Goal: Contribute content: Contribute content

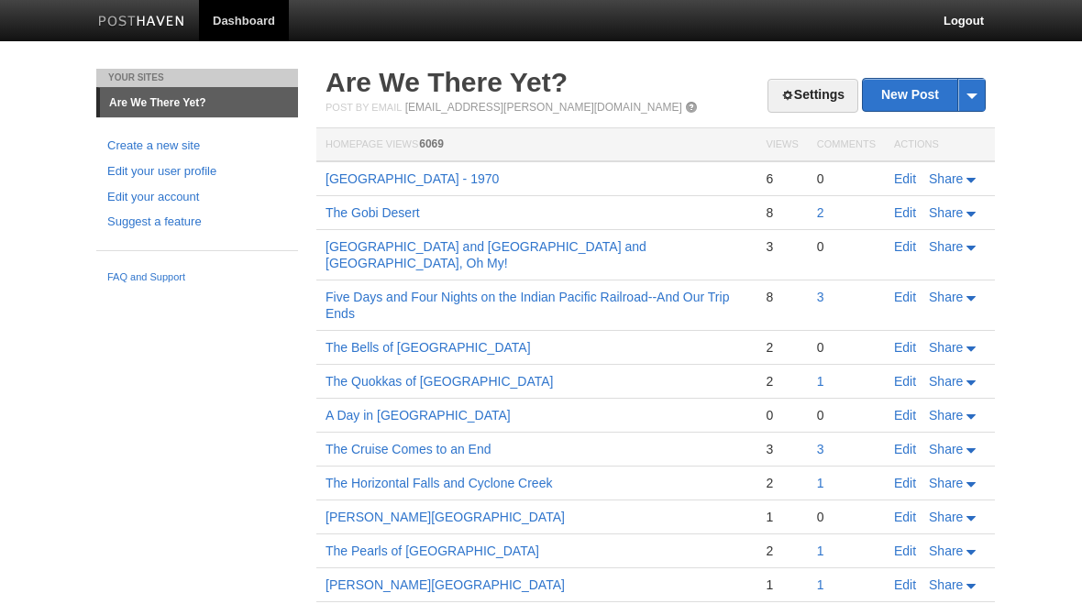
scroll to position [1, 0]
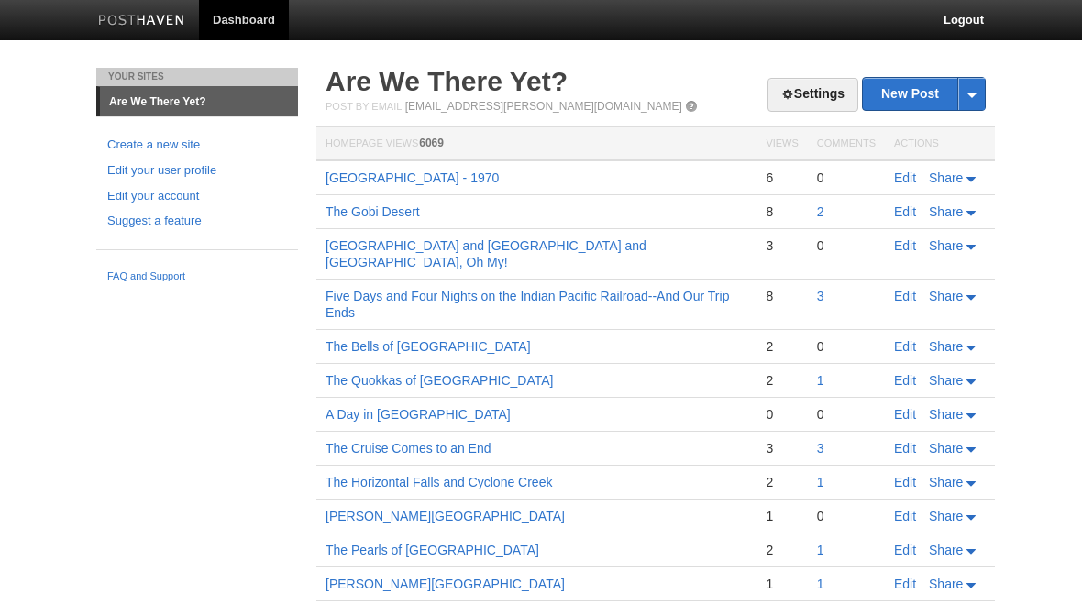
click at [912, 94] on link "New Post" at bounding box center [924, 94] width 122 height 32
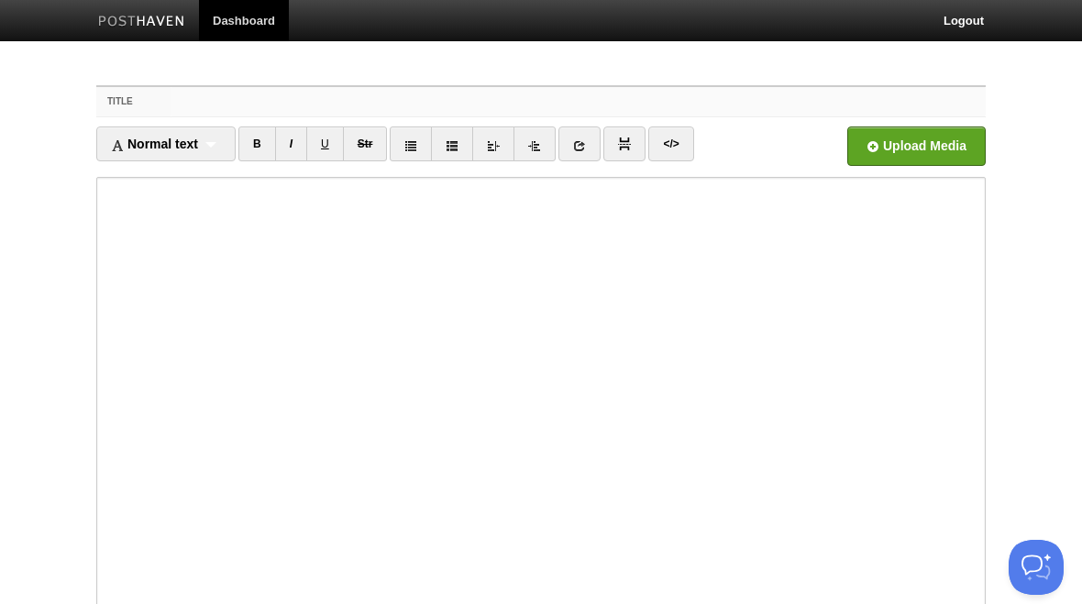
click at [209, 102] on input "Title" at bounding box center [578, 101] width 815 height 29
type input "[GEOGRAPHIC_DATA]"
click at [101, 262] on iframe at bounding box center [541, 397] width 890 height 440
click at [100, 257] on iframe at bounding box center [541, 397] width 890 height 440
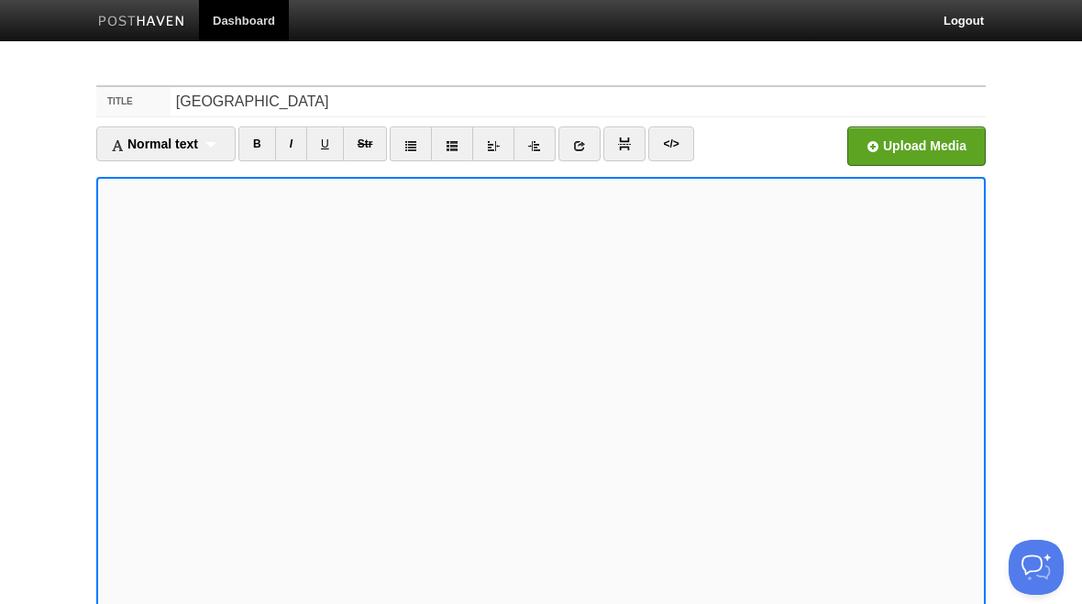
click at [269, 181] on iframe at bounding box center [541, 397] width 890 height 440
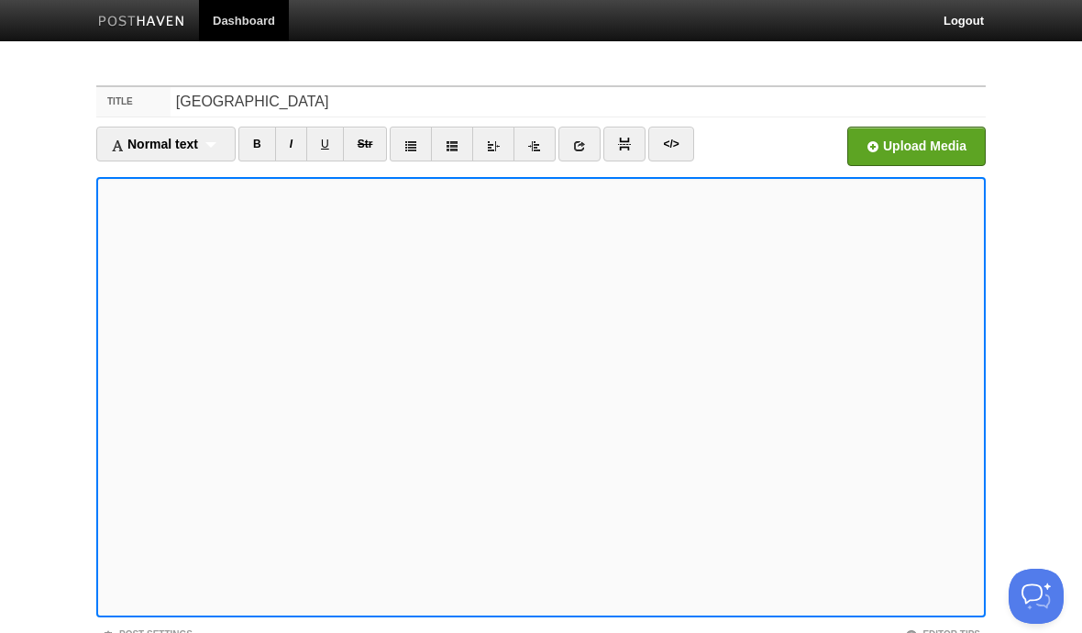
click at [102, 227] on iframe at bounding box center [541, 397] width 890 height 440
click at [101, 228] on iframe at bounding box center [541, 397] width 890 height 440
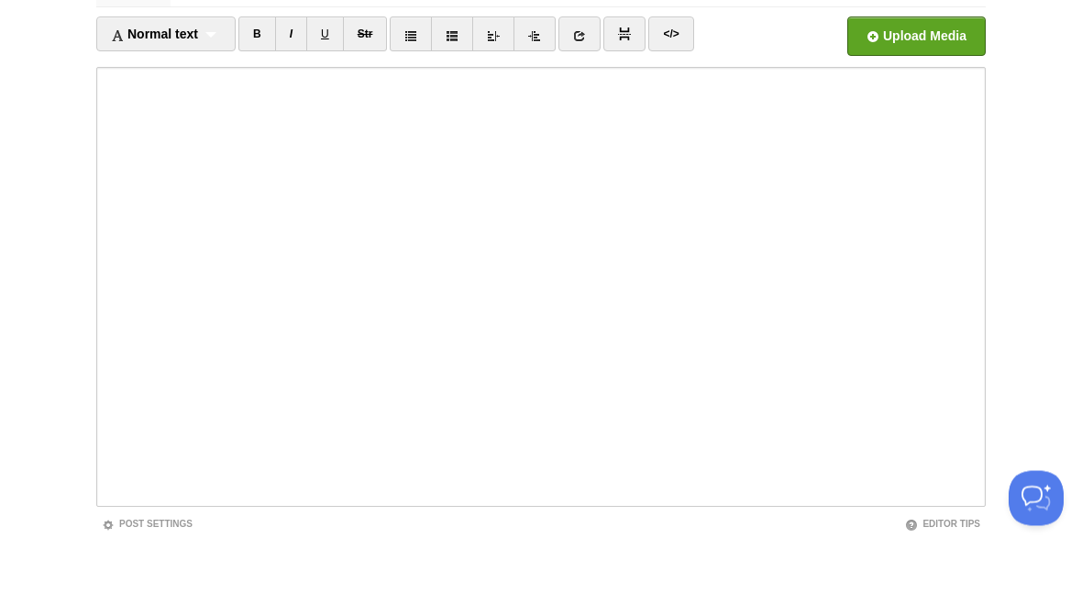
scroll to position [171, 0]
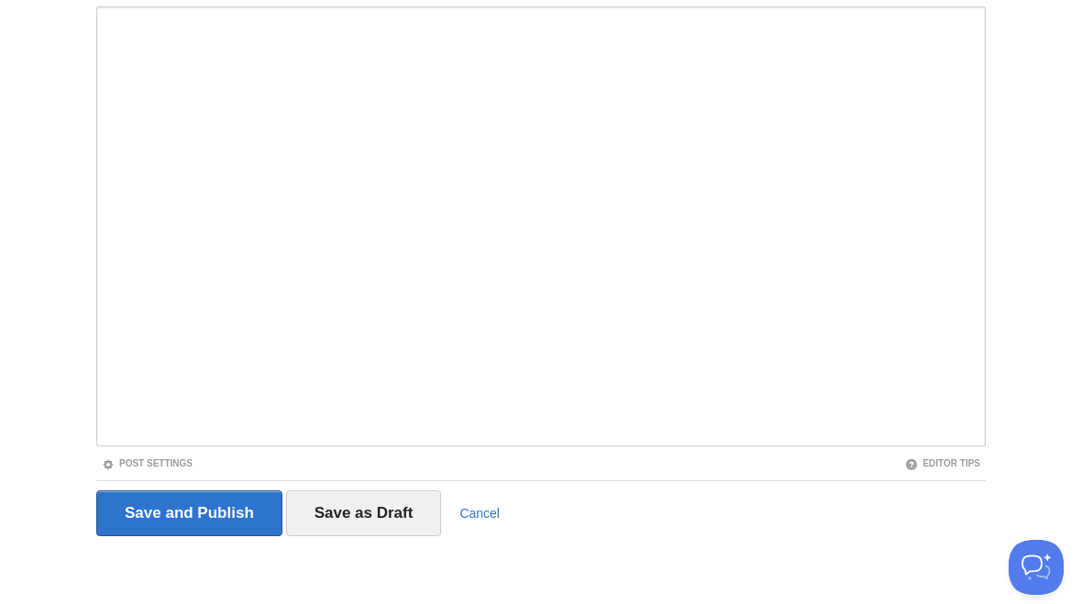
click at [372, 521] on input "Save as Draft" at bounding box center [364, 514] width 156 height 46
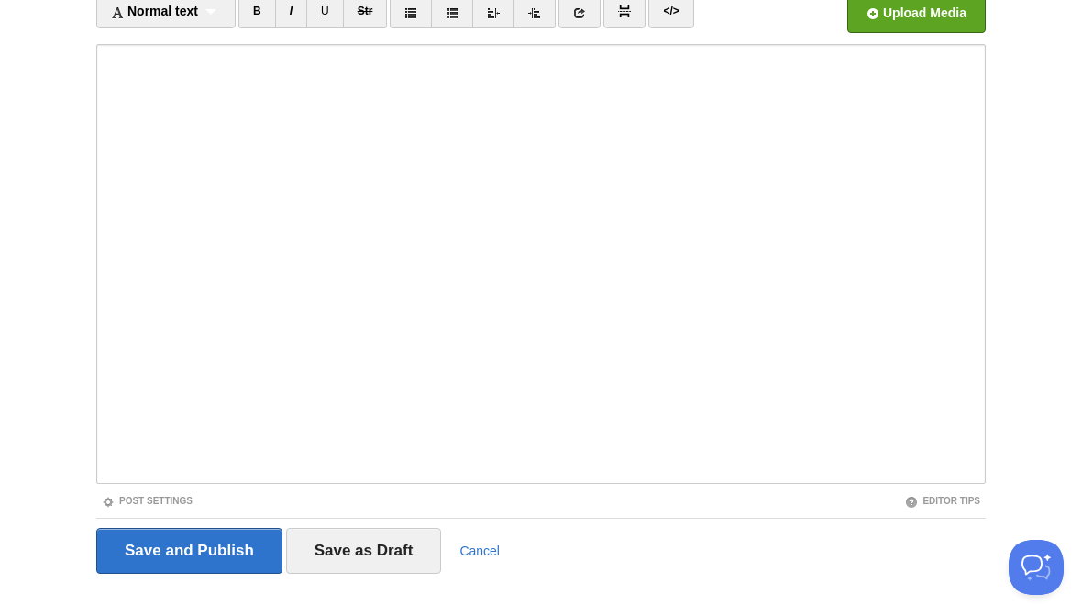
scroll to position [69, 0]
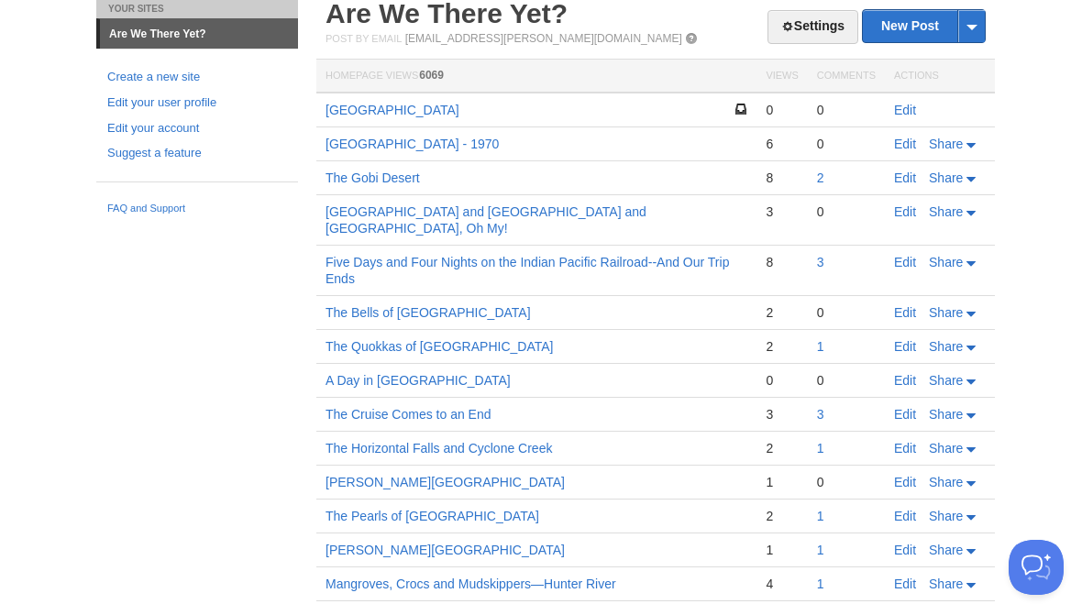
click at [905, 115] on link "Edit" at bounding box center [905, 110] width 22 height 15
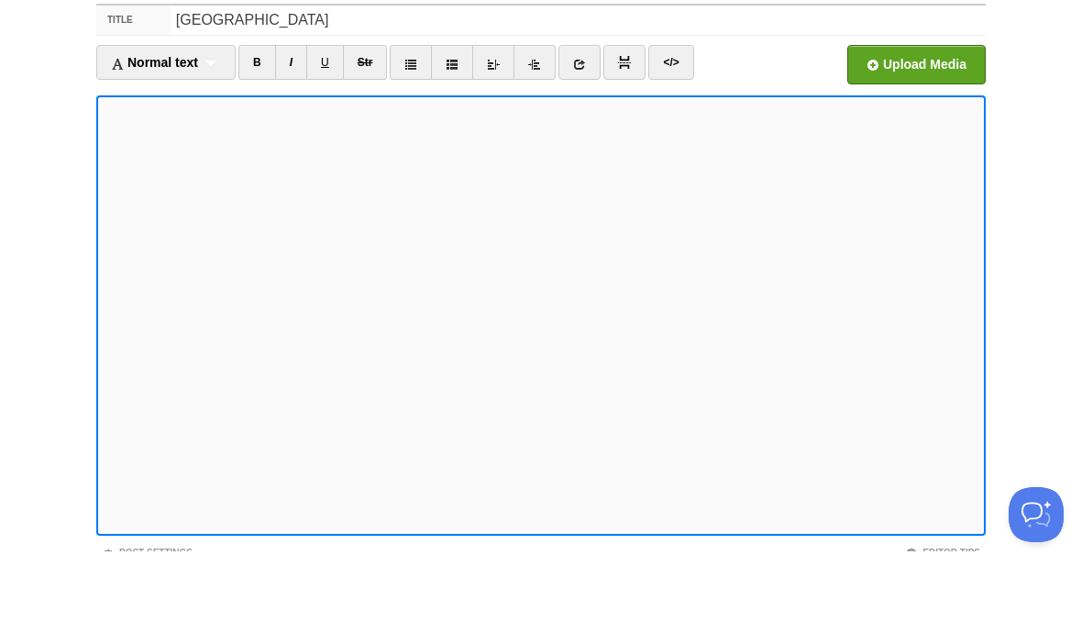
click at [911, 105] on input "file" at bounding box center [363, 152] width 1388 height 94
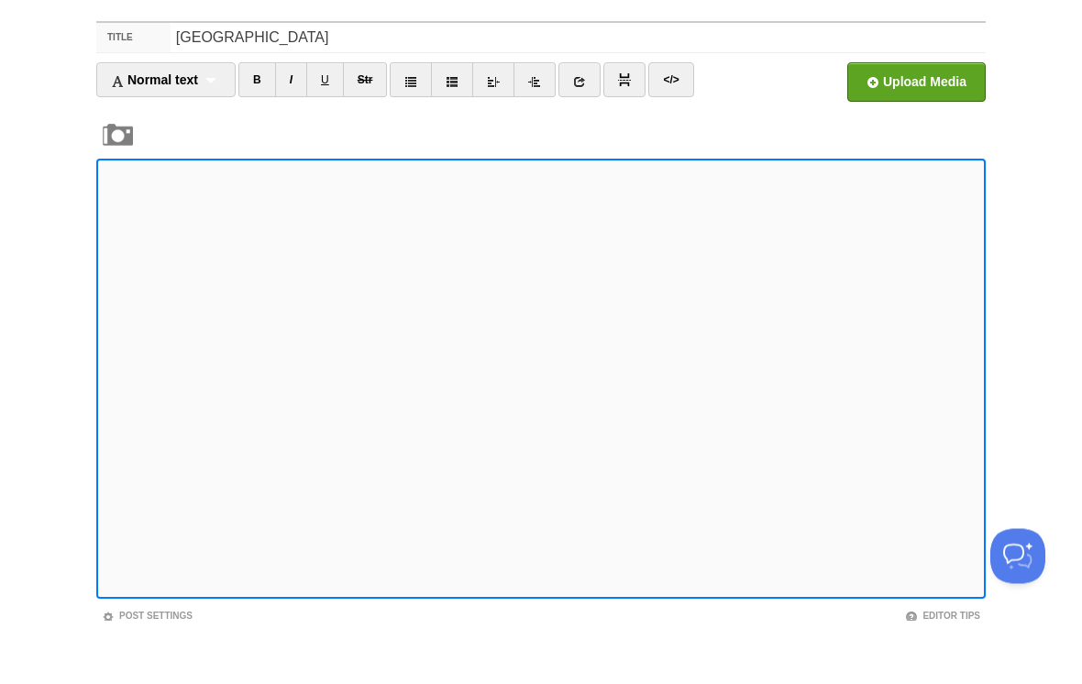
click at [910, 105] on input "file" at bounding box center [363, 152] width 1388 height 94
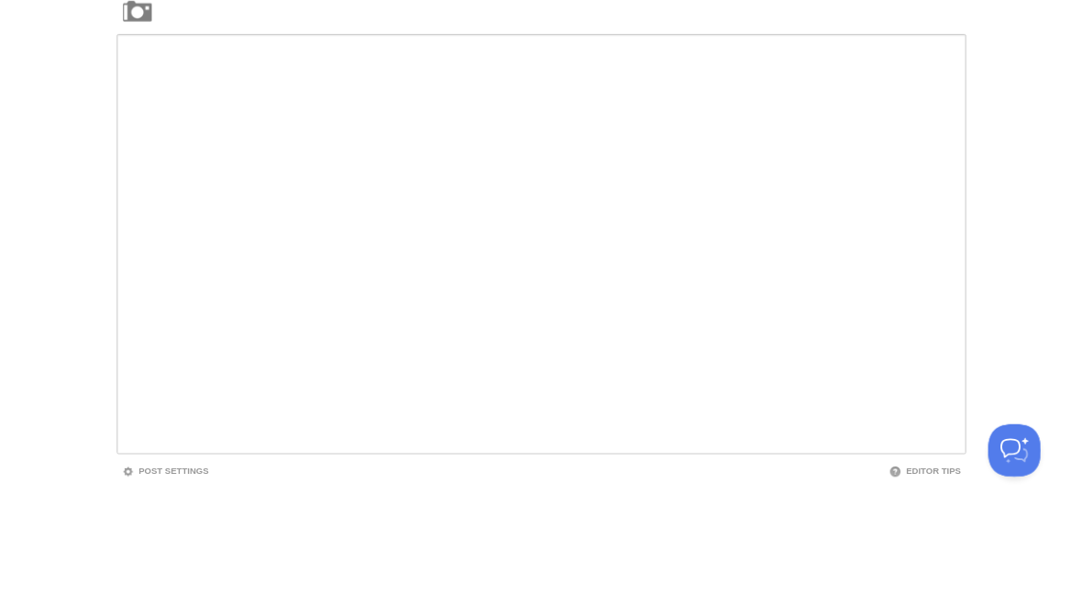
scroll to position [216, 0]
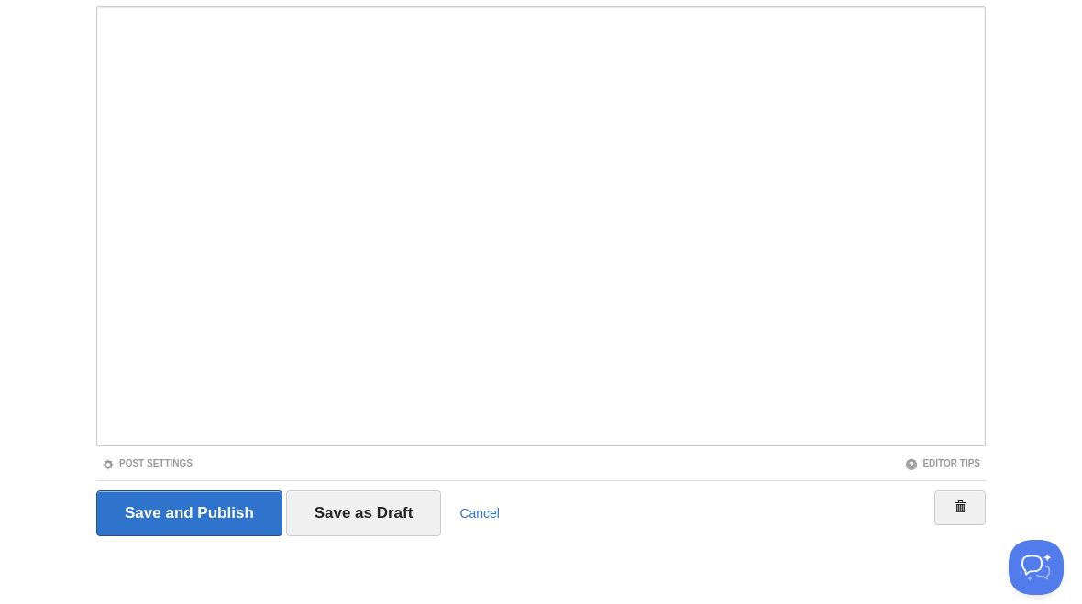
click at [393, 523] on input "Save as Draft" at bounding box center [364, 514] width 156 height 46
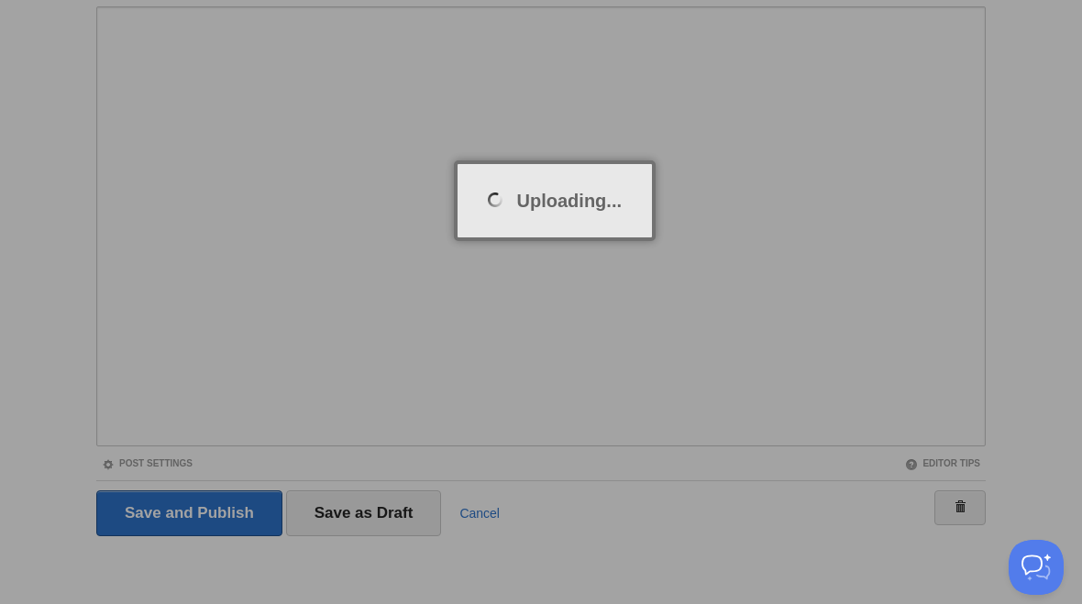
click at [865, 274] on div at bounding box center [541, 302] width 1082 height 604
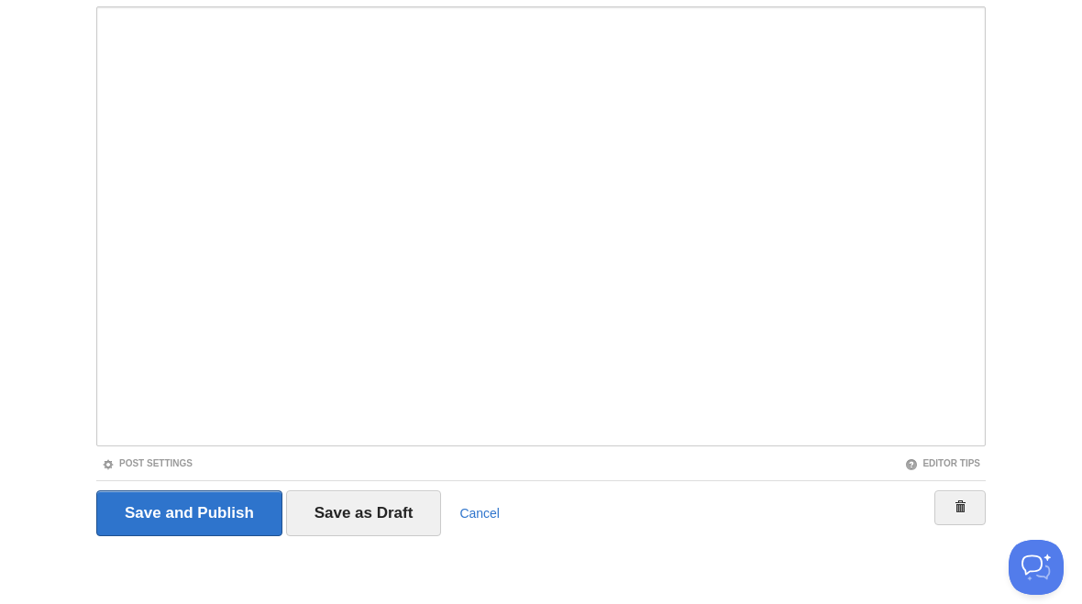
click at [387, 517] on input "Save as Draft" at bounding box center [364, 514] width 156 height 46
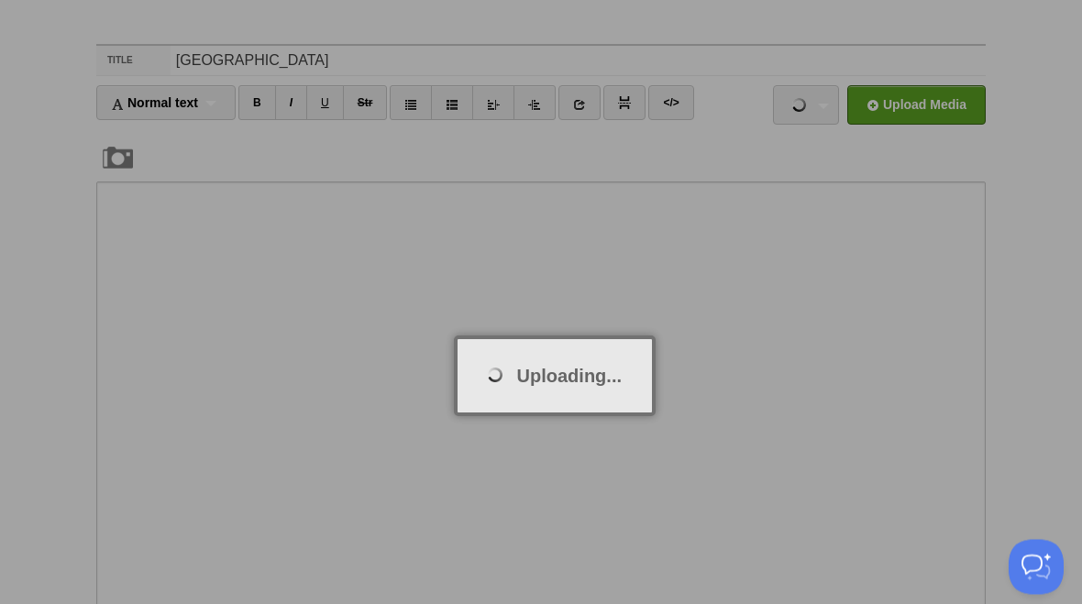
scroll to position [0, 0]
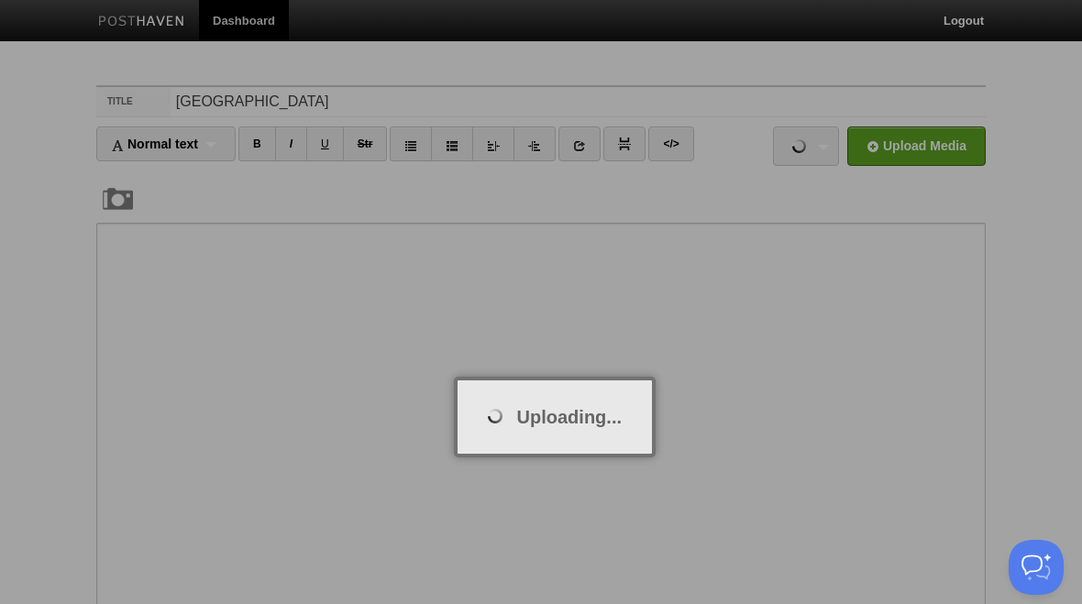
click at [861, 456] on div at bounding box center [541, 302] width 1082 height 604
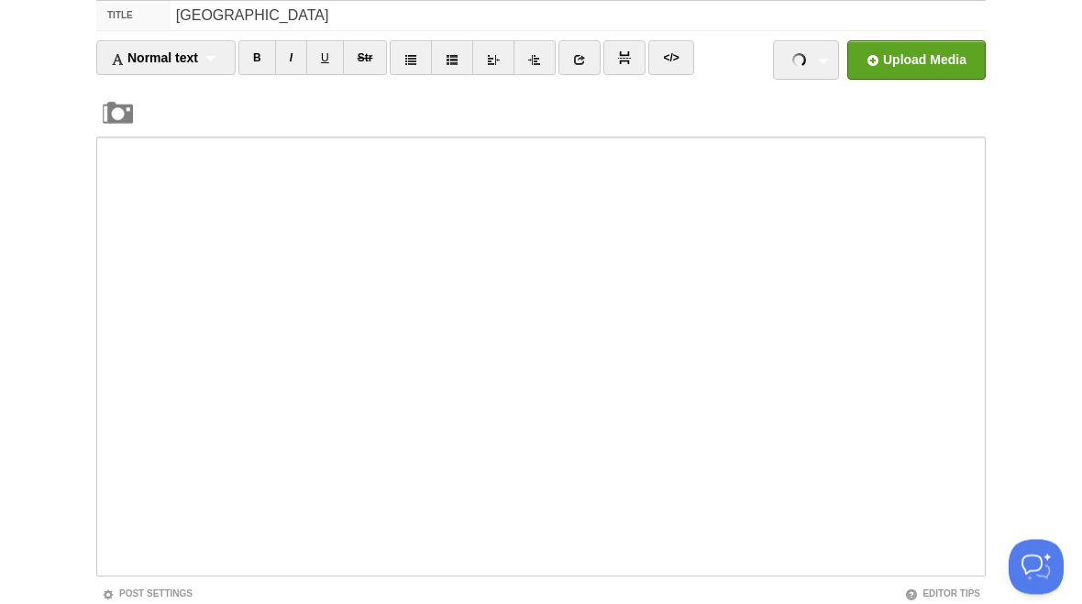
scroll to position [65, 0]
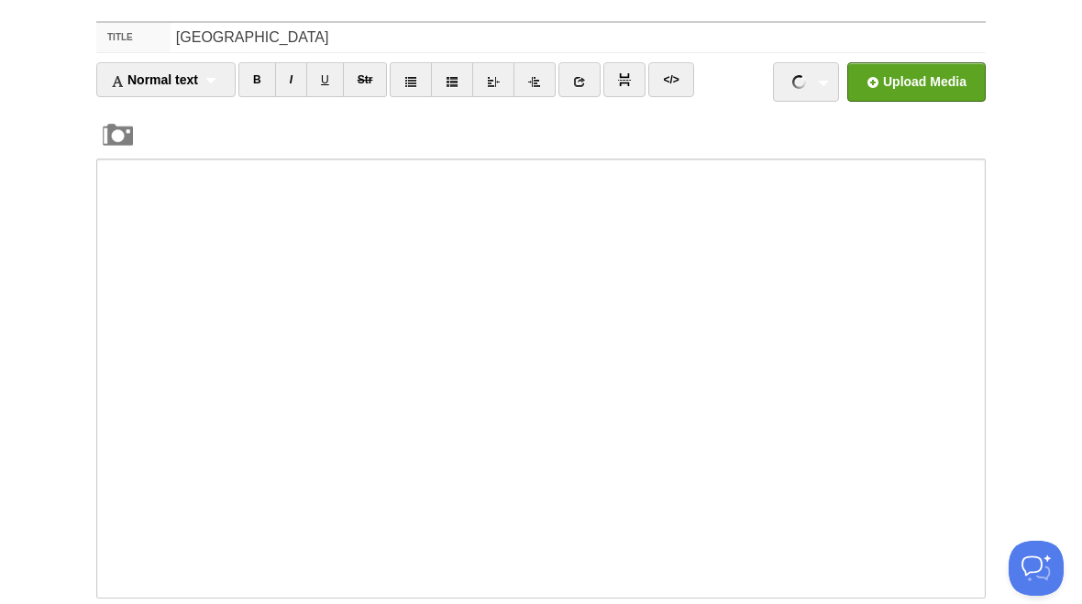
click at [902, 88] on input "file" at bounding box center [363, 86] width 1388 height 94
click at [800, 87] on img at bounding box center [799, 82] width 14 height 14
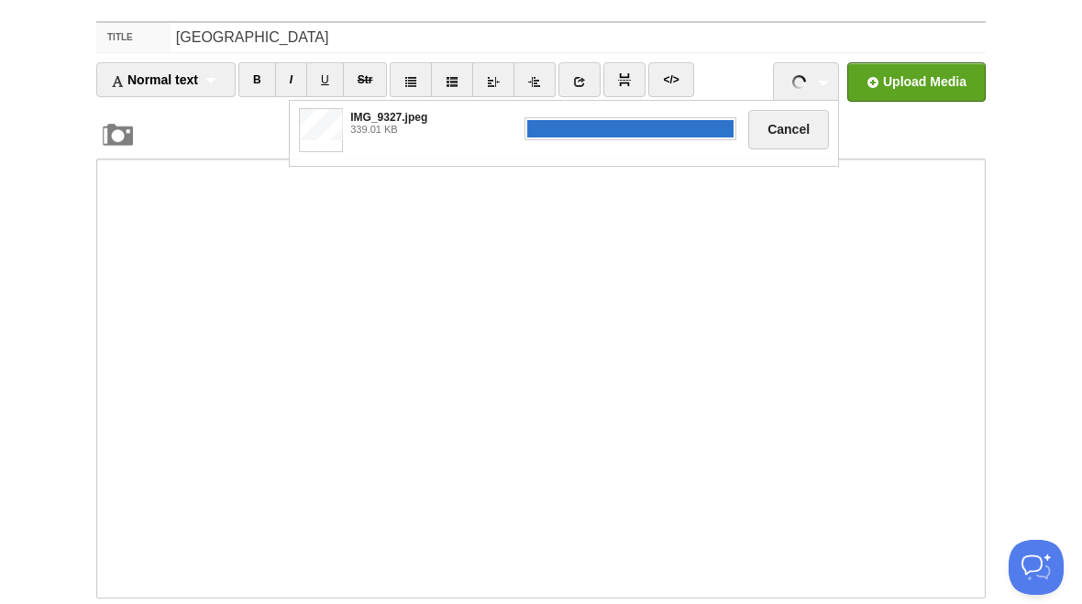
click at [486, 138] on div "IMG_9327.jpeg 339.01 KB Cancel" at bounding box center [564, 133] width 548 height 66
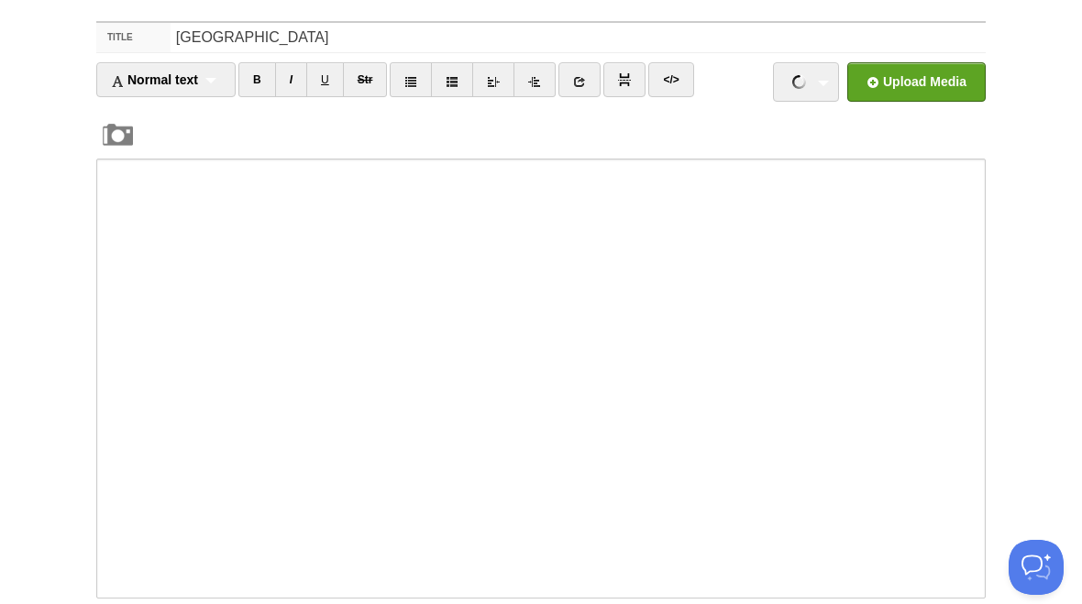
click at [803, 86] on img at bounding box center [799, 82] width 14 height 14
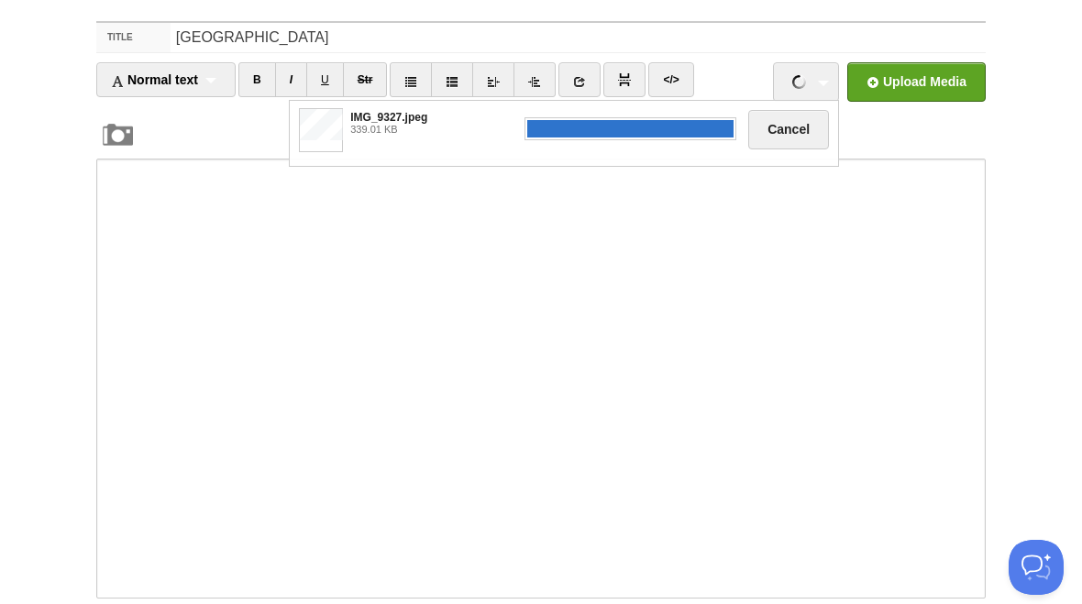
click at [793, 138] on button "Cancel" at bounding box center [788, 129] width 81 height 39
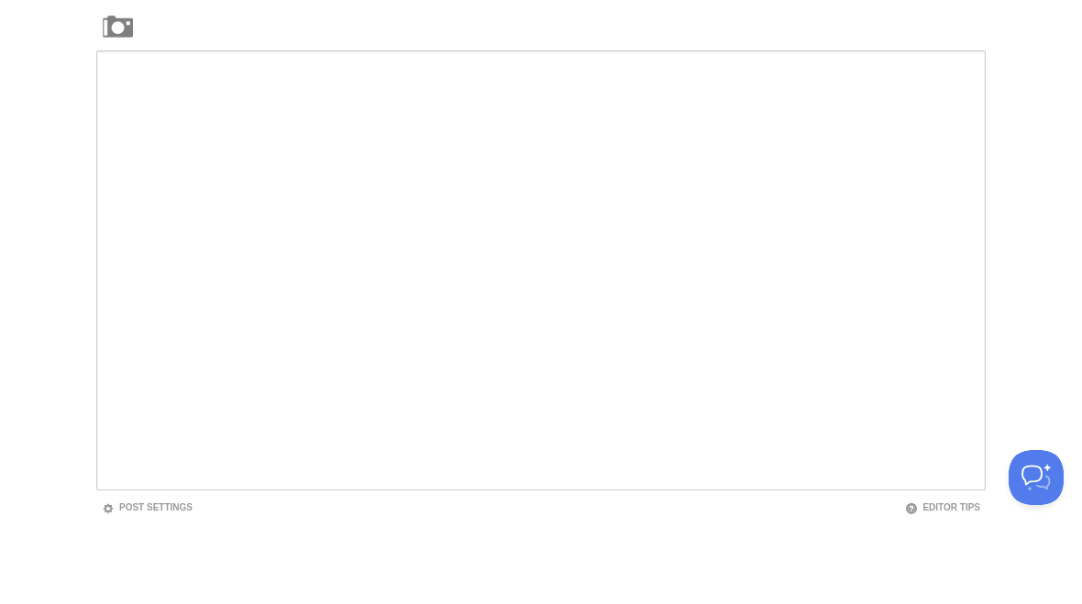
scroll to position [216, 0]
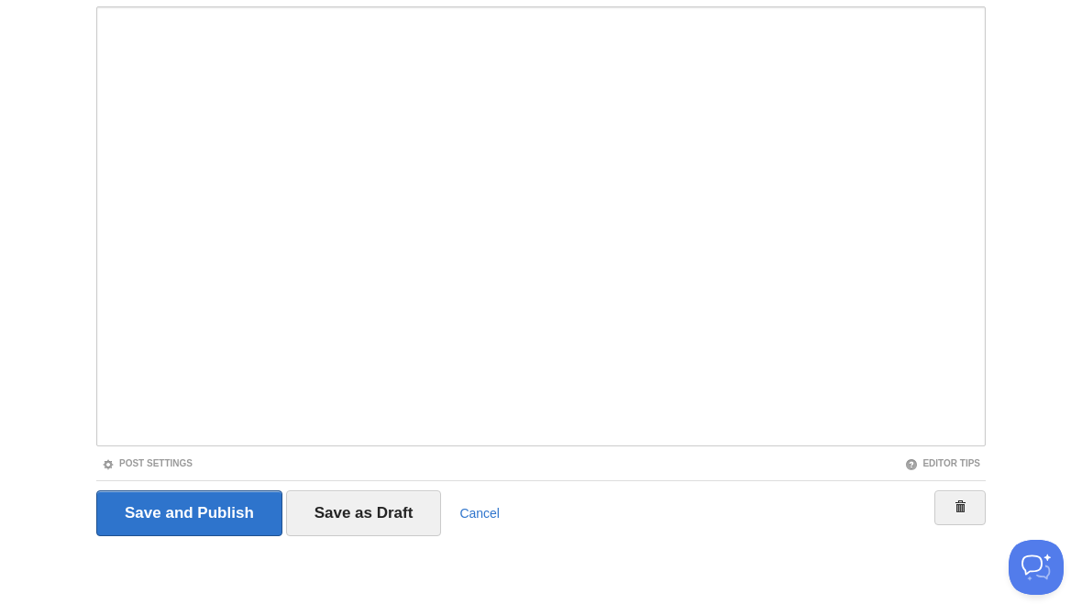
click at [392, 520] on input "Save as Draft" at bounding box center [364, 514] width 156 height 46
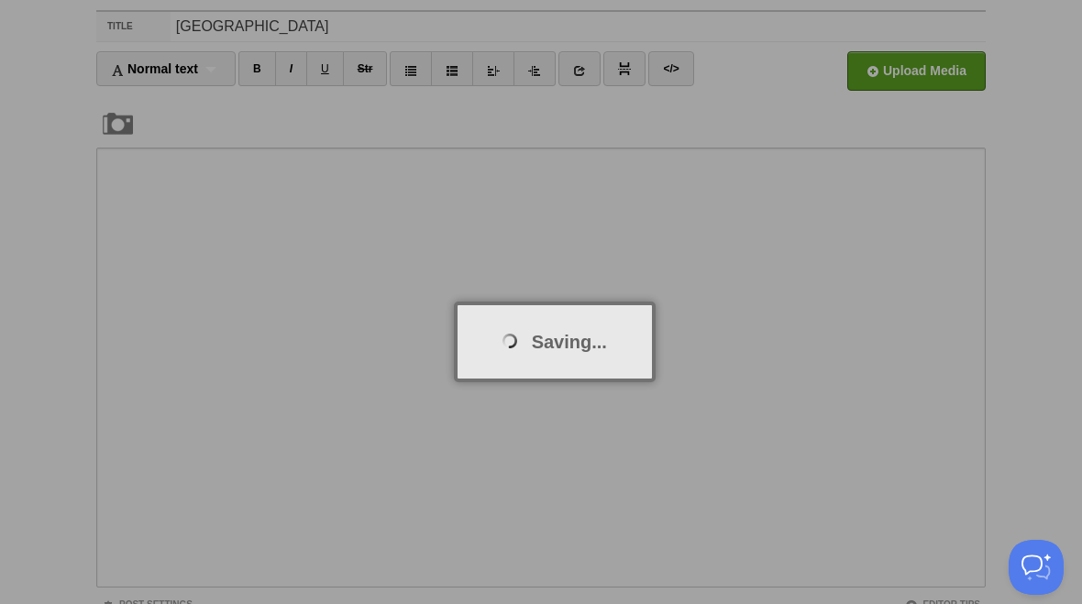
scroll to position [69, 0]
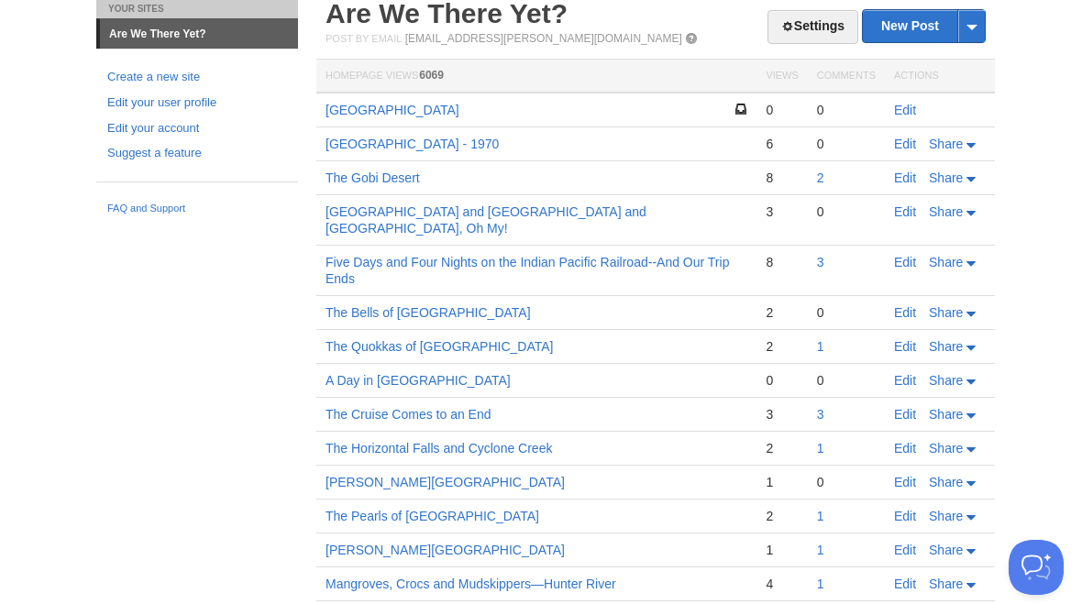
click at [901, 114] on link "Edit" at bounding box center [905, 110] width 22 height 15
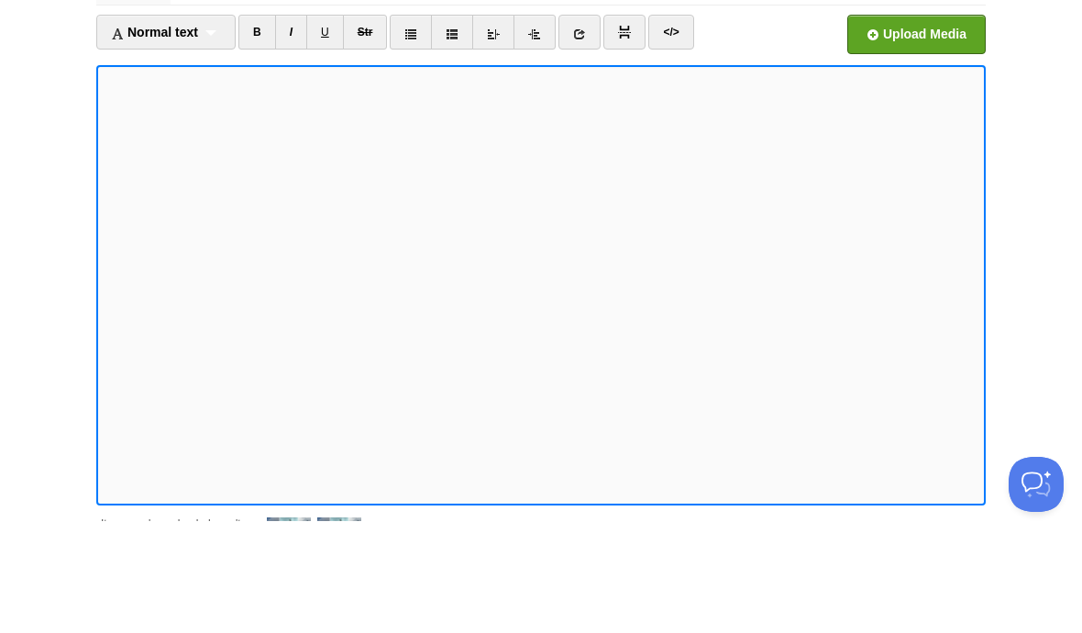
click at [936, 105] on input "file" at bounding box center [363, 152] width 1388 height 94
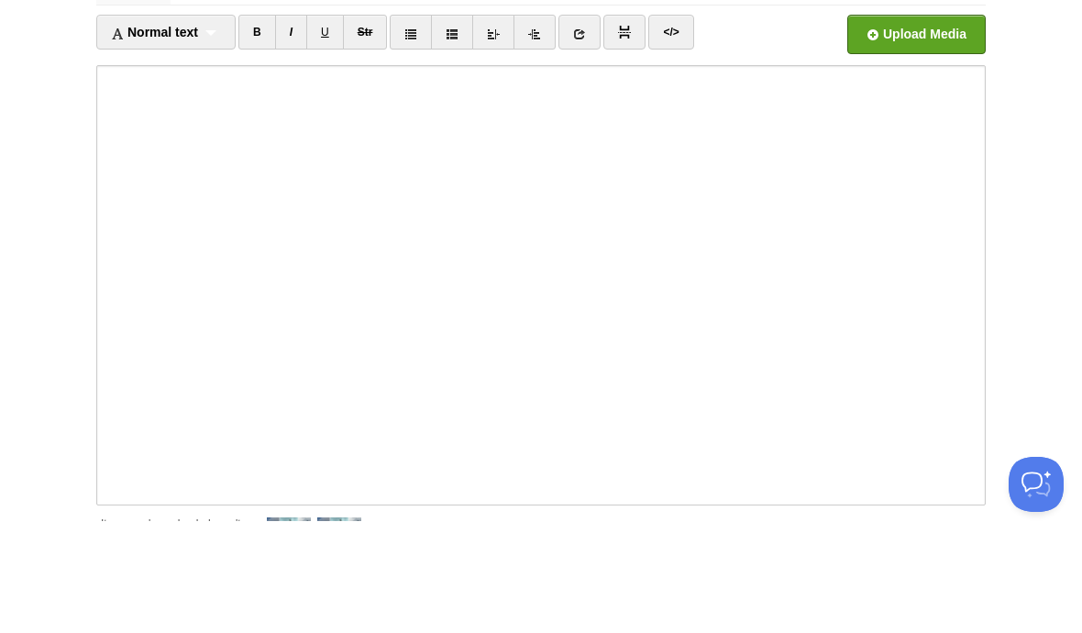
scroll to position [112, 0]
